Goal: Task Accomplishment & Management: Manage account settings

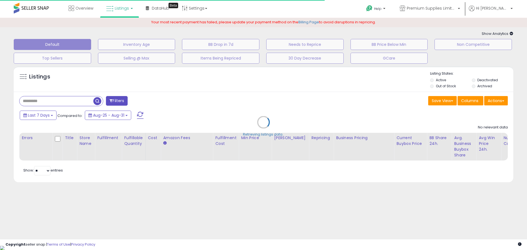
click at [67, 99] on div "Retrieving listings data.." at bounding box center [264, 126] width 508 height 125
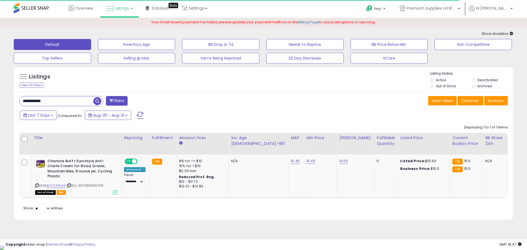
click at [66, 105] on input "**********" at bounding box center [56, 101] width 74 height 10
click at [66, 105] on input "**********" at bounding box center [80, 101] width 122 height 10
paste input "text"
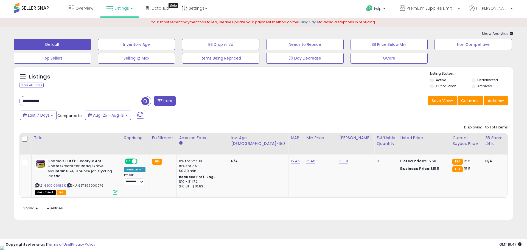
type input "**********"
click at [144, 101] on span "button" at bounding box center [145, 101] width 8 height 8
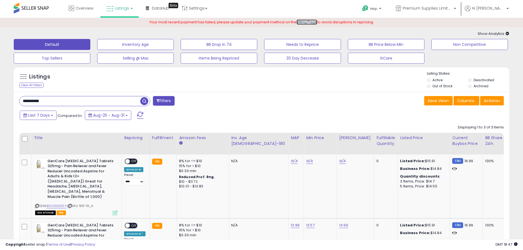
click at [304, 22] on link "Billing Page" at bounding box center [306, 21] width 21 height 5
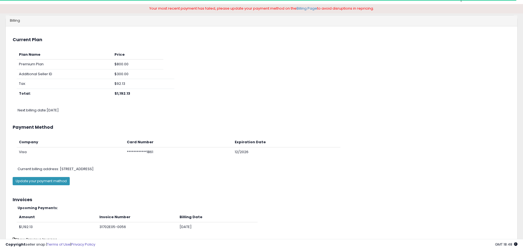
scroll to position [27, 0]
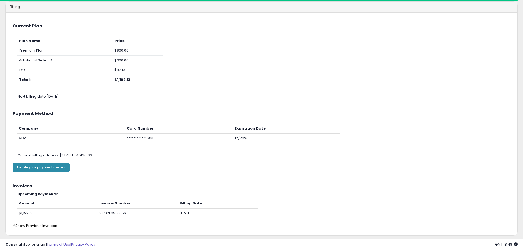
click at [57, 168] on button "Update your payment method" at bounding box center [41, 167] width 57 height 8
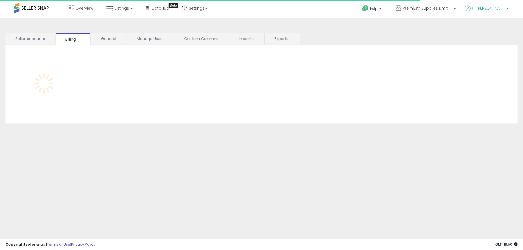
click at [492, 10] on span "Hi [PERSON_NAME]" at bounding box center [488, 7] width 33 height 5
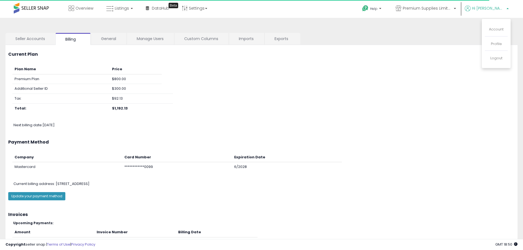
click at [233, 114] on div "Plan Name Price Premium Plan $800.00 Additional Seller ID $300.00 Tax: $92.13 T…" at bounding box center [261, 92] width 515 height 54
click at [104, 40] on link "General" at bounding box center [108, 39] width 35 height 12
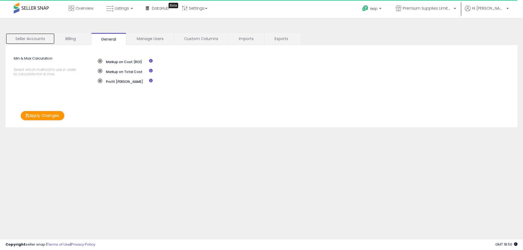
click at [31, 37] on link "Seller Accounts" at bounding box center [29, 39] width 49 height 12
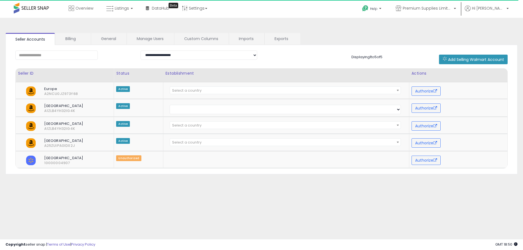
click at [37, 8] on span at bounding box center [31, 8] width 35 height 11
click at [70, 38] on link "Billing" at bounding box center [72, 39] width 35 height 12
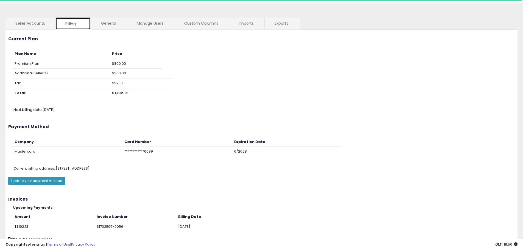
scroll to position [27, 0]
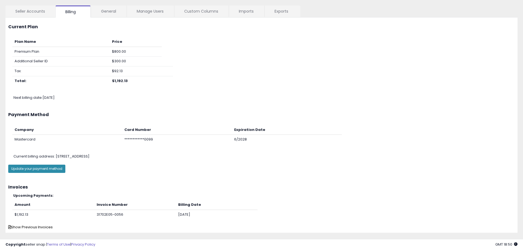
click at [51, 168] on button "Update your payment method" at bounding box center [36, 169] width 57 height 8
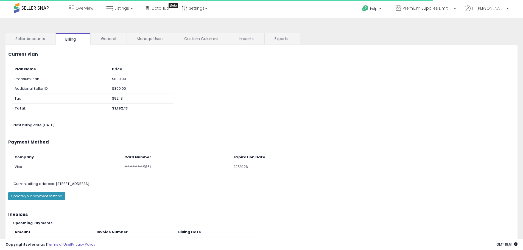
click at [35, 9] on span at bounding box center [31, 8] width 35 height 11
click at [47, 10] on span at bounding box center [31, 8] width 35 height 11
click at [37, 41] on link "Seller Accounts" at bounding box center [29, 39] width 49 height 12
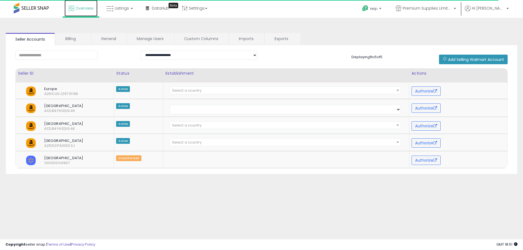
click at [79, 6] on span "Overview" at bounding box center [84, 7] width 18 height 5
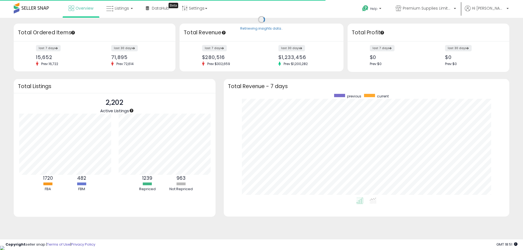
scroll to position [274365, 274194]
